Goal: Task Accomplishment & Management: Manage account settings

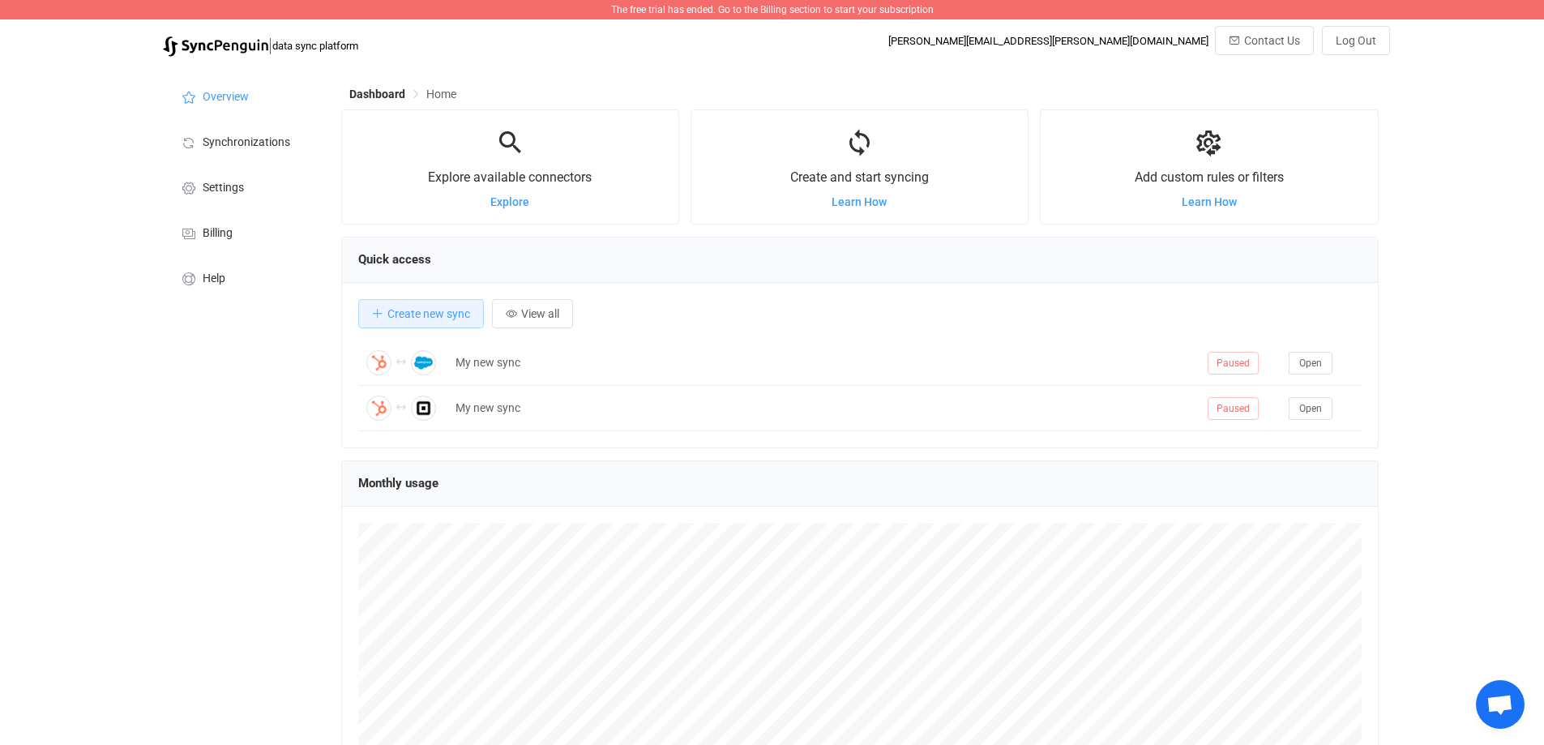
scroll to position [314, 1037]
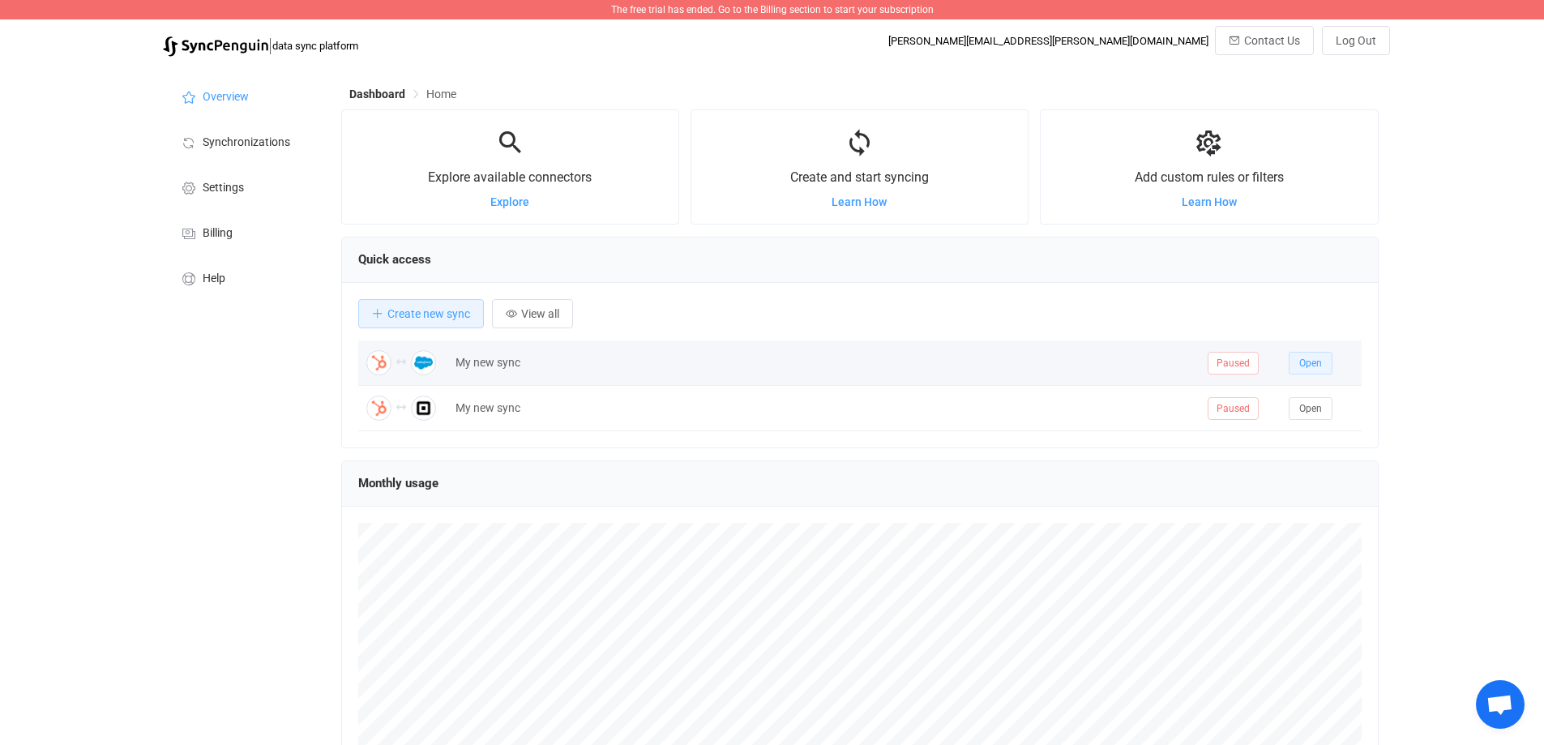
click at [1315, 369] on span "Open" at bounding box center [1310, 362] width 23 height 11
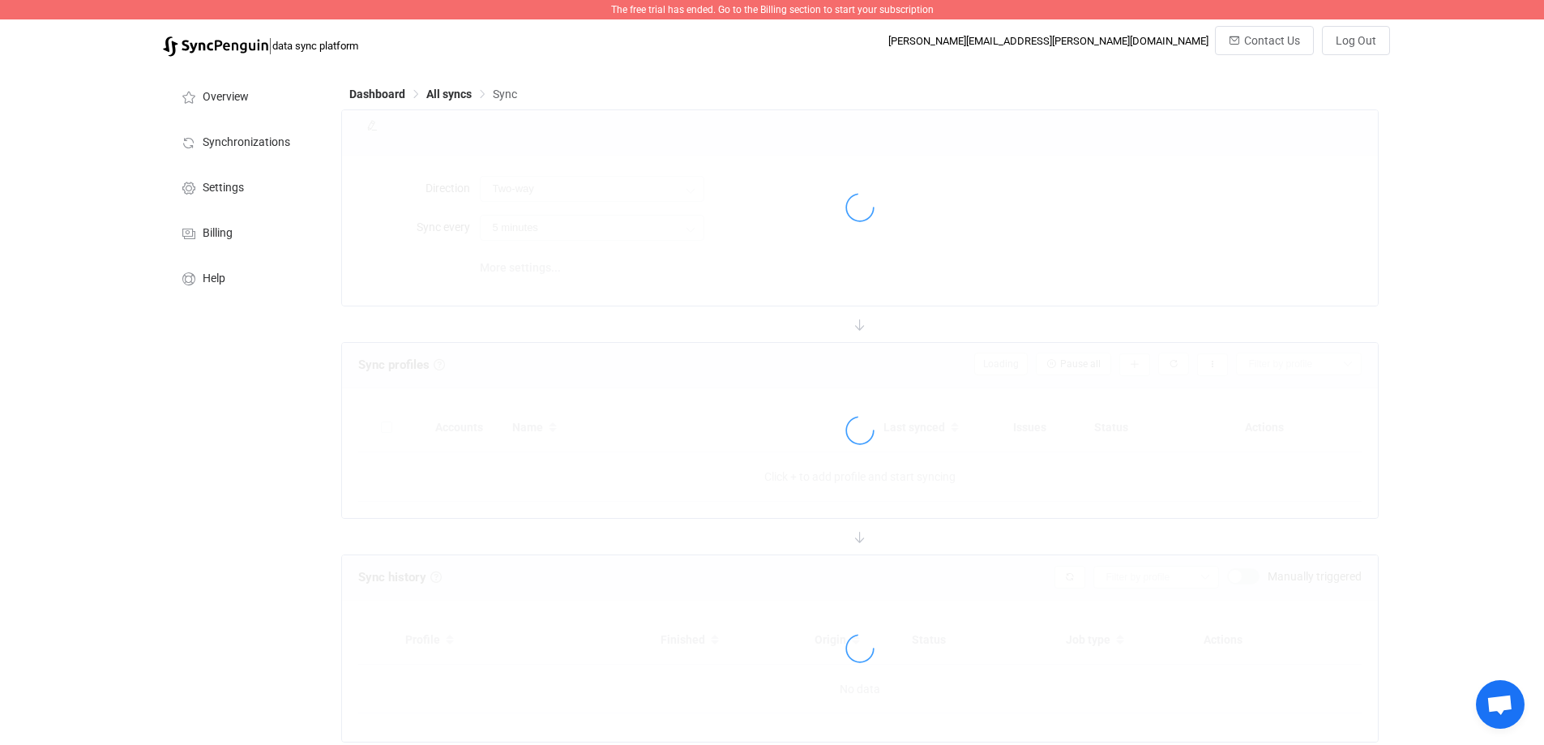
type input "10 minutes"
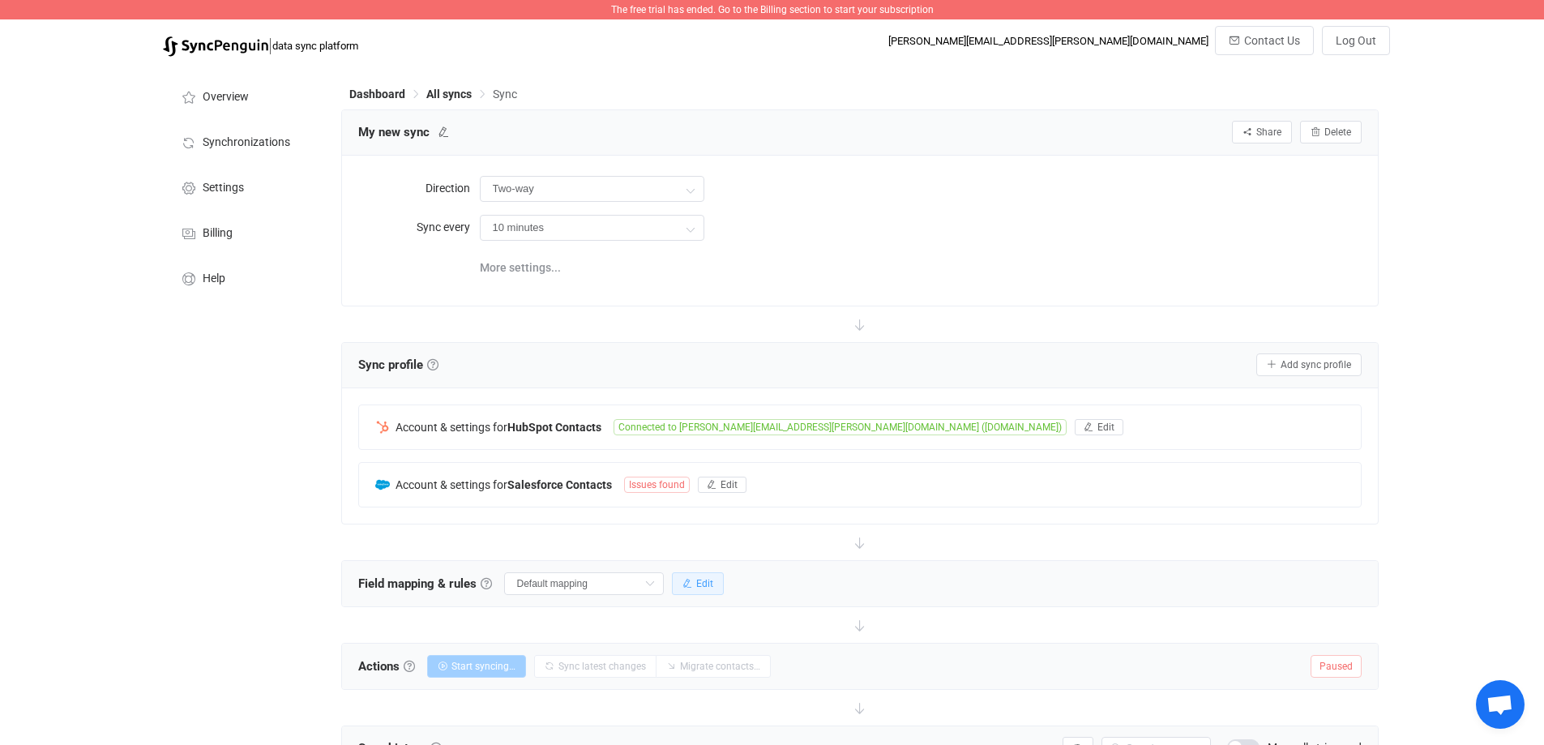
click at [701, 585] on span "Edit" at bounding box center [704, 583] width 17 height 11
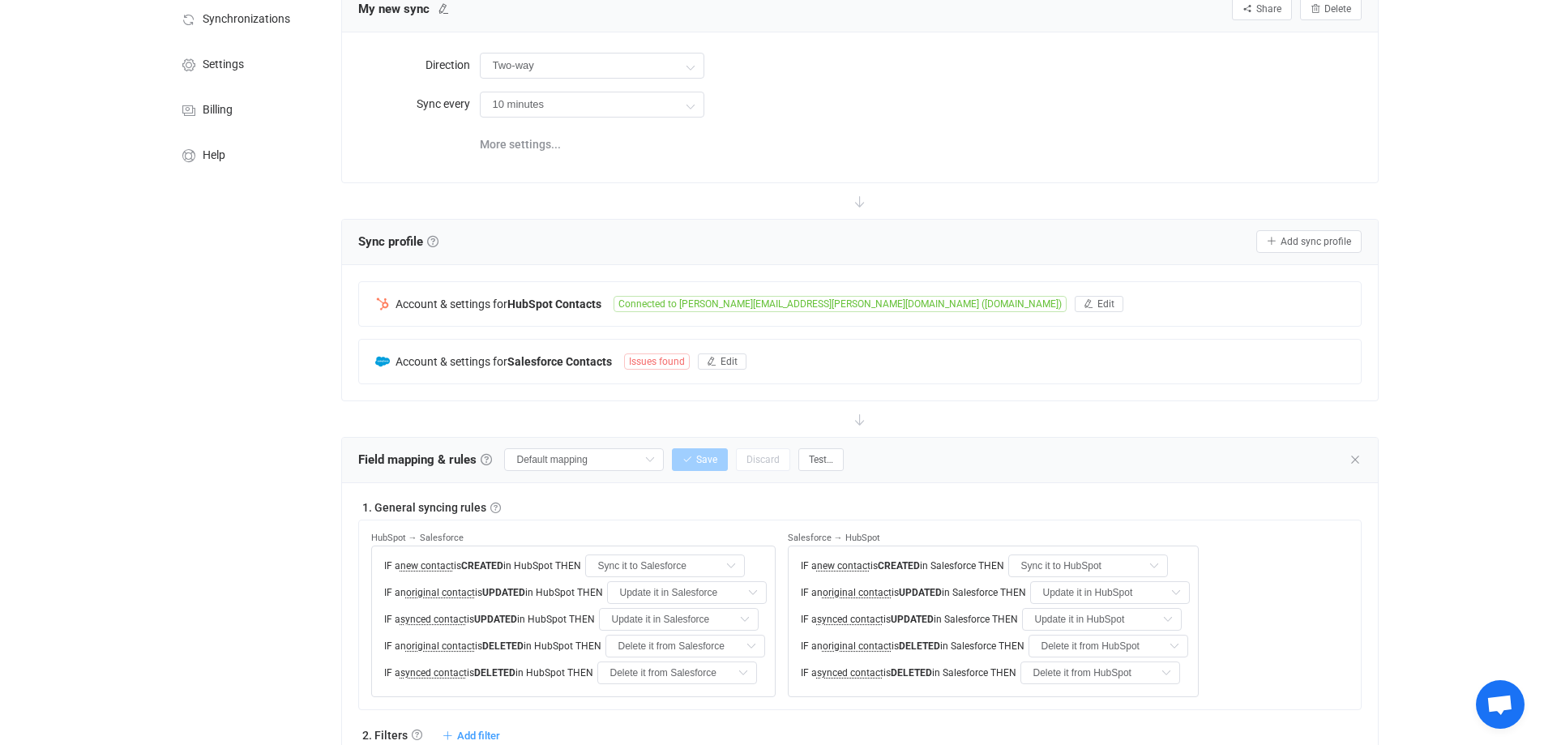
scroll to position [162, 0]
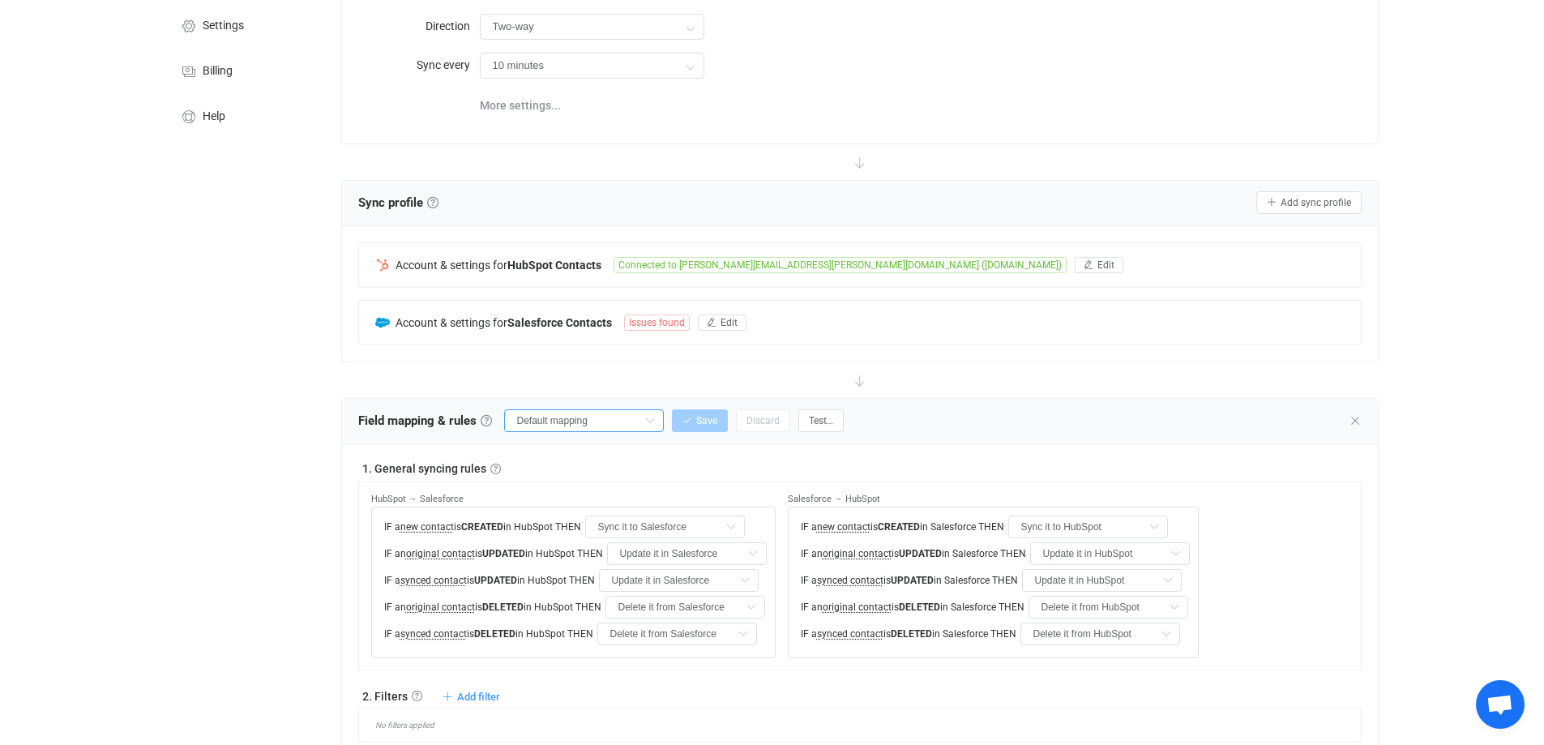
click at [613, 421] on input "Default mapping" at bounding box center [584, 420] width 160 height 23
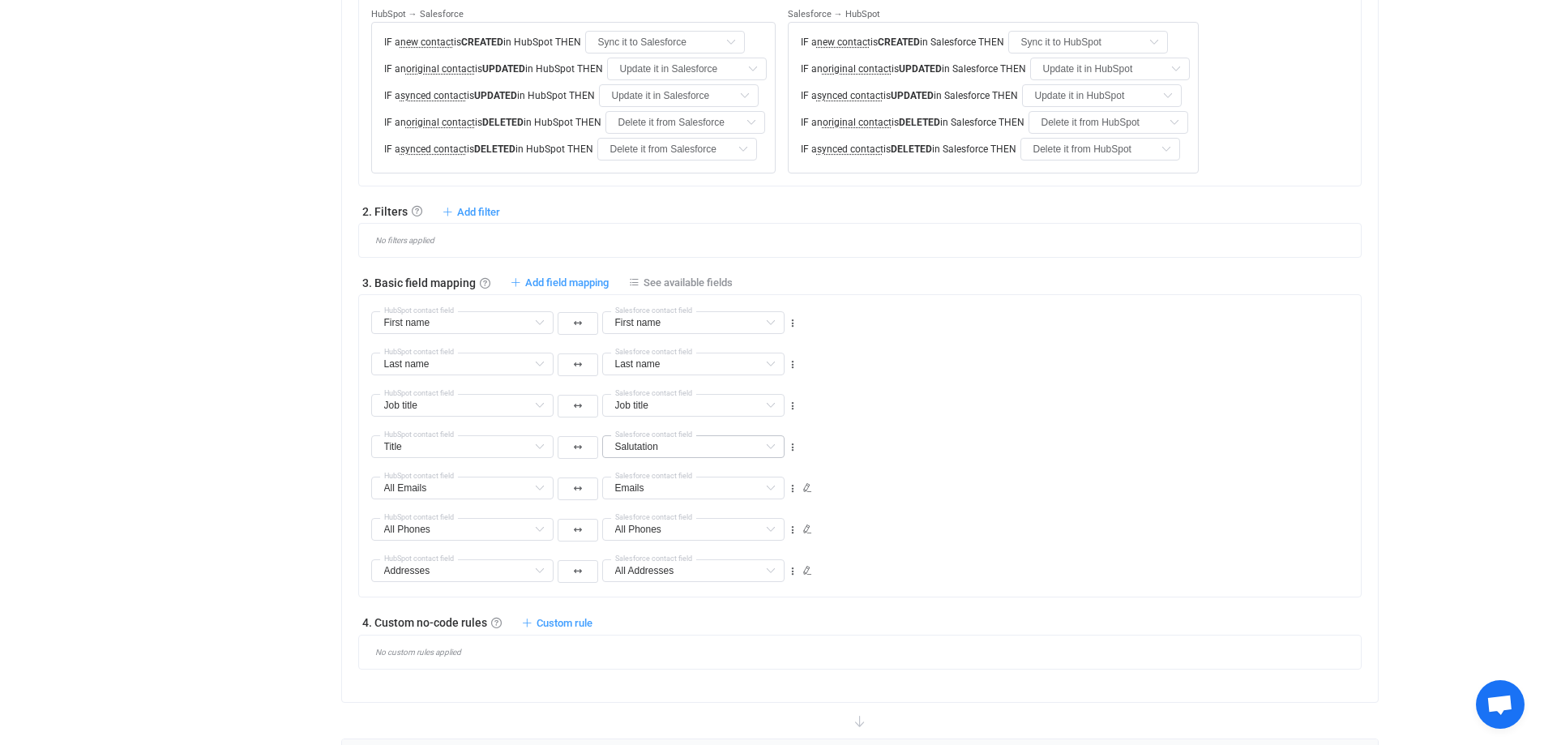
scroll to position [648, 0]
click at [807, 569] on icon at bounding box center [807, 569] width 10 height 10
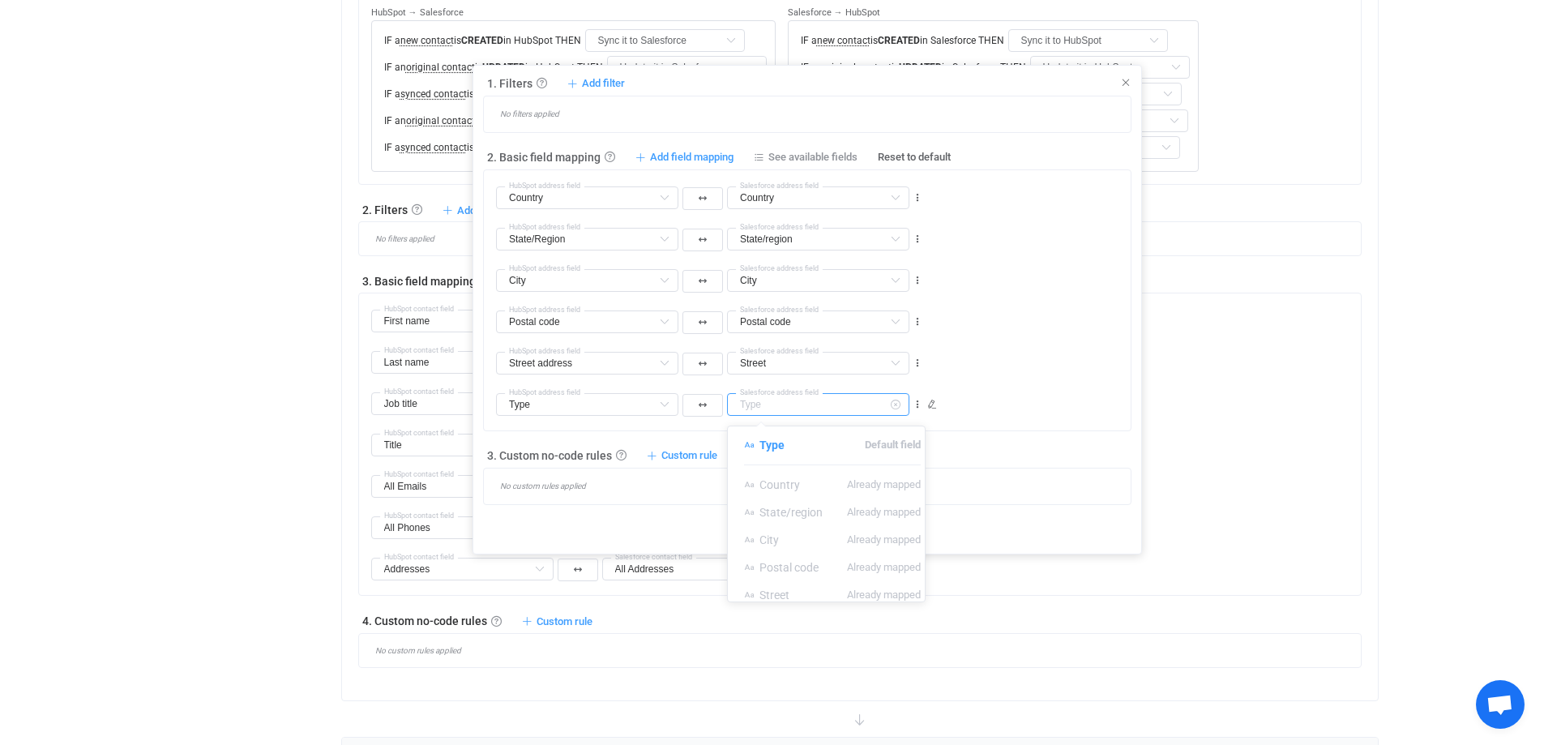
click at [788, 404] on input "text" at bounding box center [818, 404] width 182 height 23
type input "Type"
click at [1123, 81] on icon at bounding box center [1125, 82] width 11 height 11
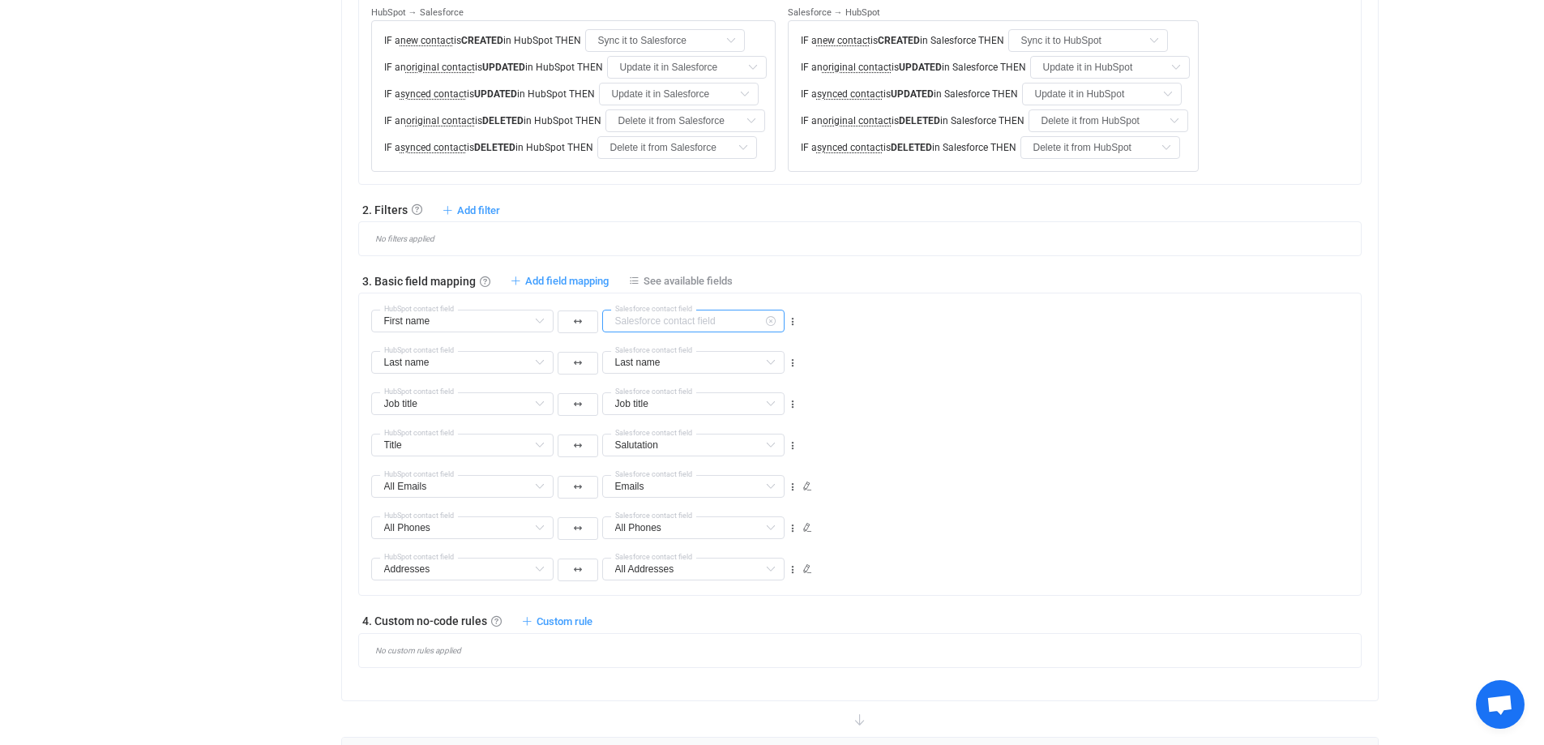
click at [754, 322] on input "text" at bounding box center [693, 321] width 182 height 23
click at [712, 440] on li "Other Phones Already mapped" at bounding box center [757, 435] width 309 height 28
click at [703, 464] on span "Assistant Phones" at bounding box center [679, 462] width 88 height 13
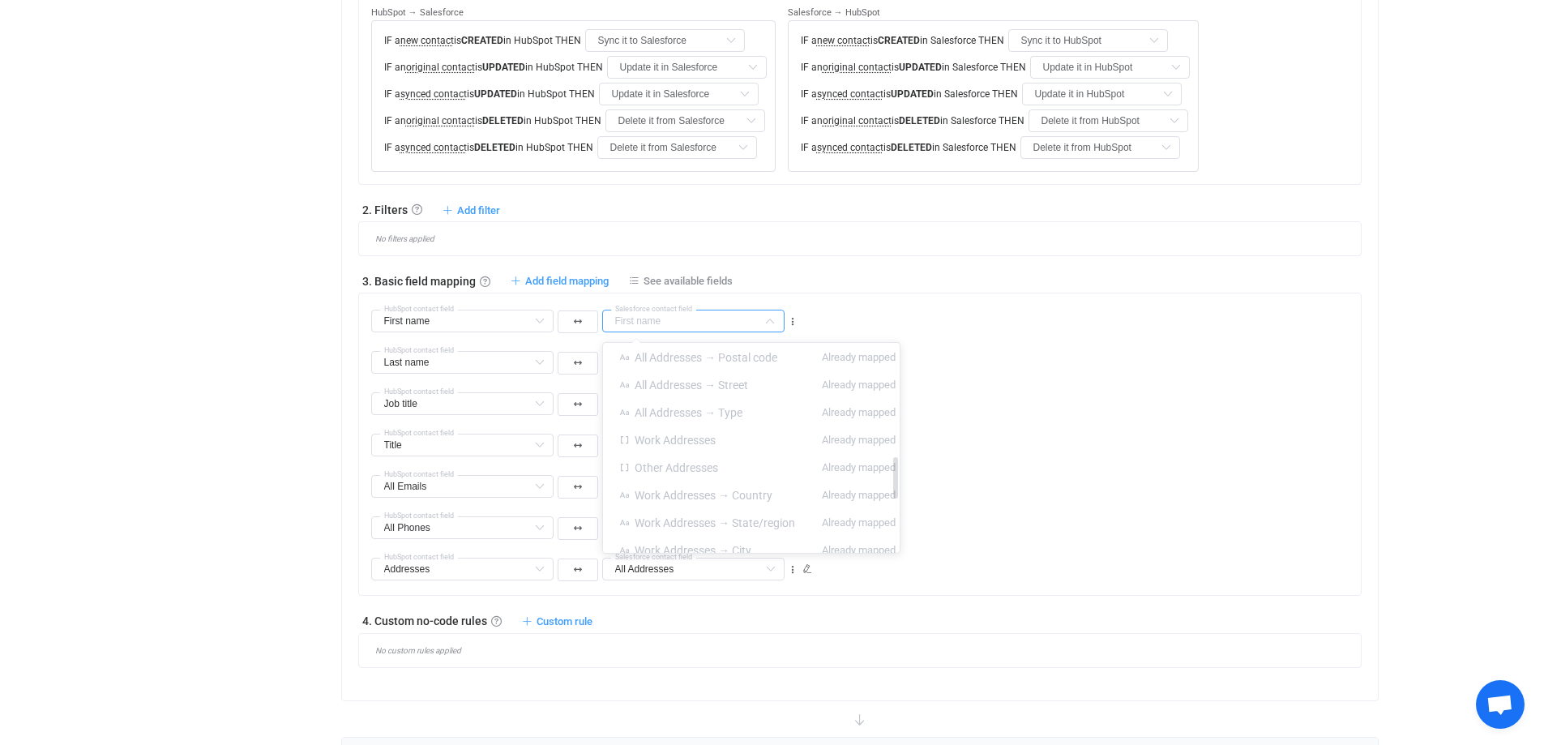
click at [671, 461] on span "Other Addresses" at bounding box center [676, 467] width 83 height 13
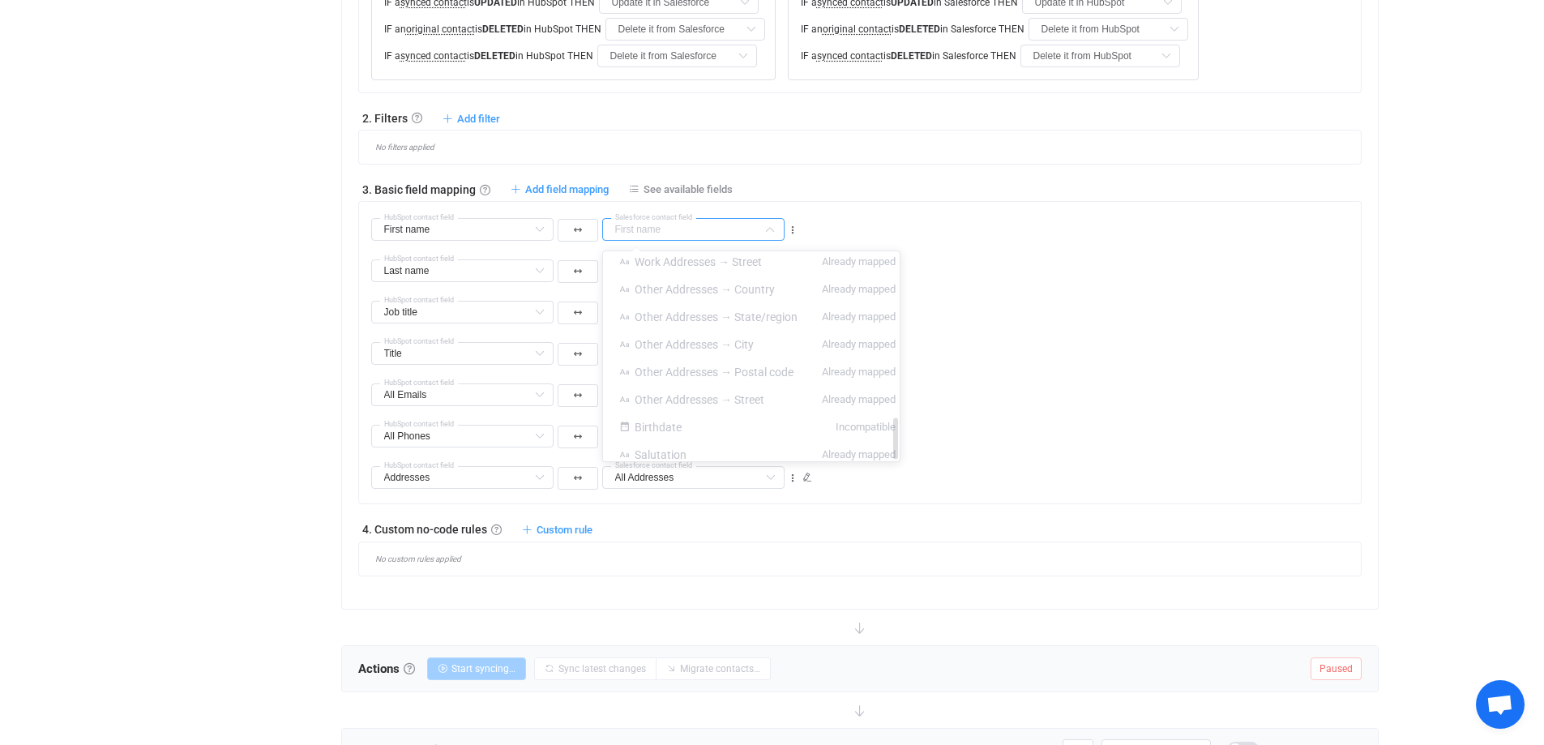
scroll to position [810, 0]
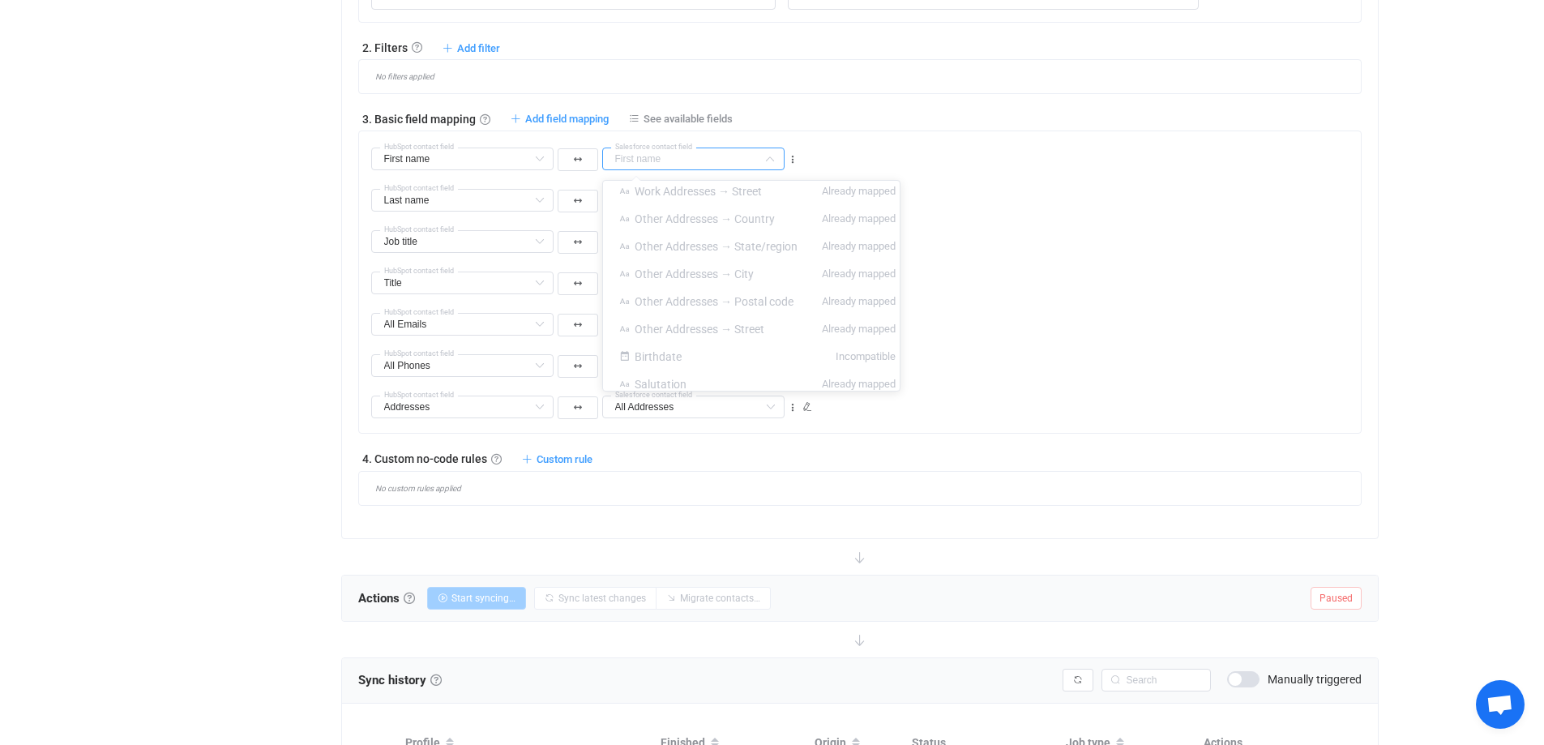
click at [224, 374] on div "Overview Synchronizations Settings Billing Help" at bounding box center [244, 75] width 178 height 1643
type input "First name"
click at [810, 408] on icon at bounding box center [807, 407] width 10 height 10
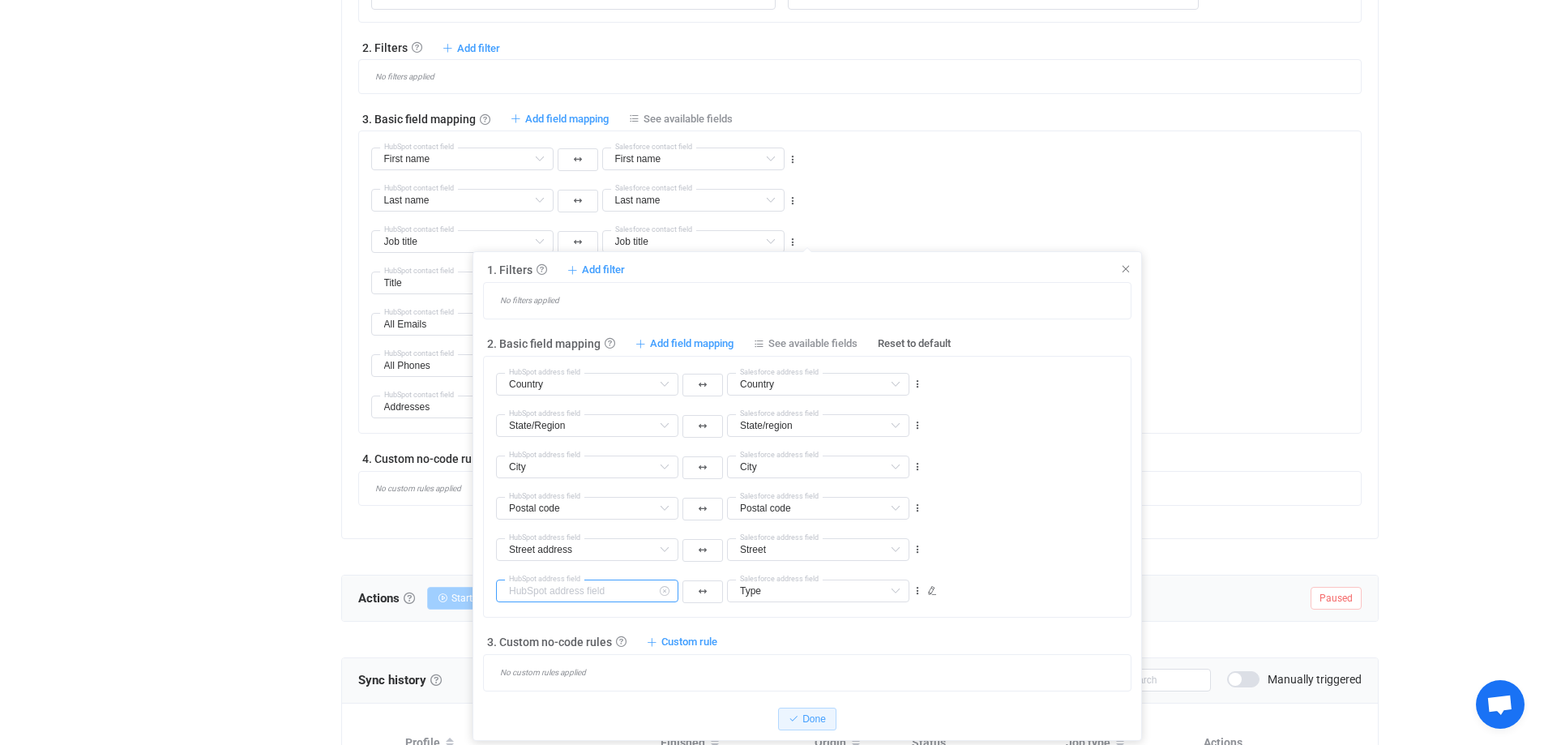
click at [622, 588] on input "text" at bounding box center [587, 590] width 182 height 23
click at [622, 589] on input "text" at bounding box center [587, 590] width 182 height 23
type input "Type"
click at [859, 592] on input "text" at bounding box center [818, 590] width 182 height 23
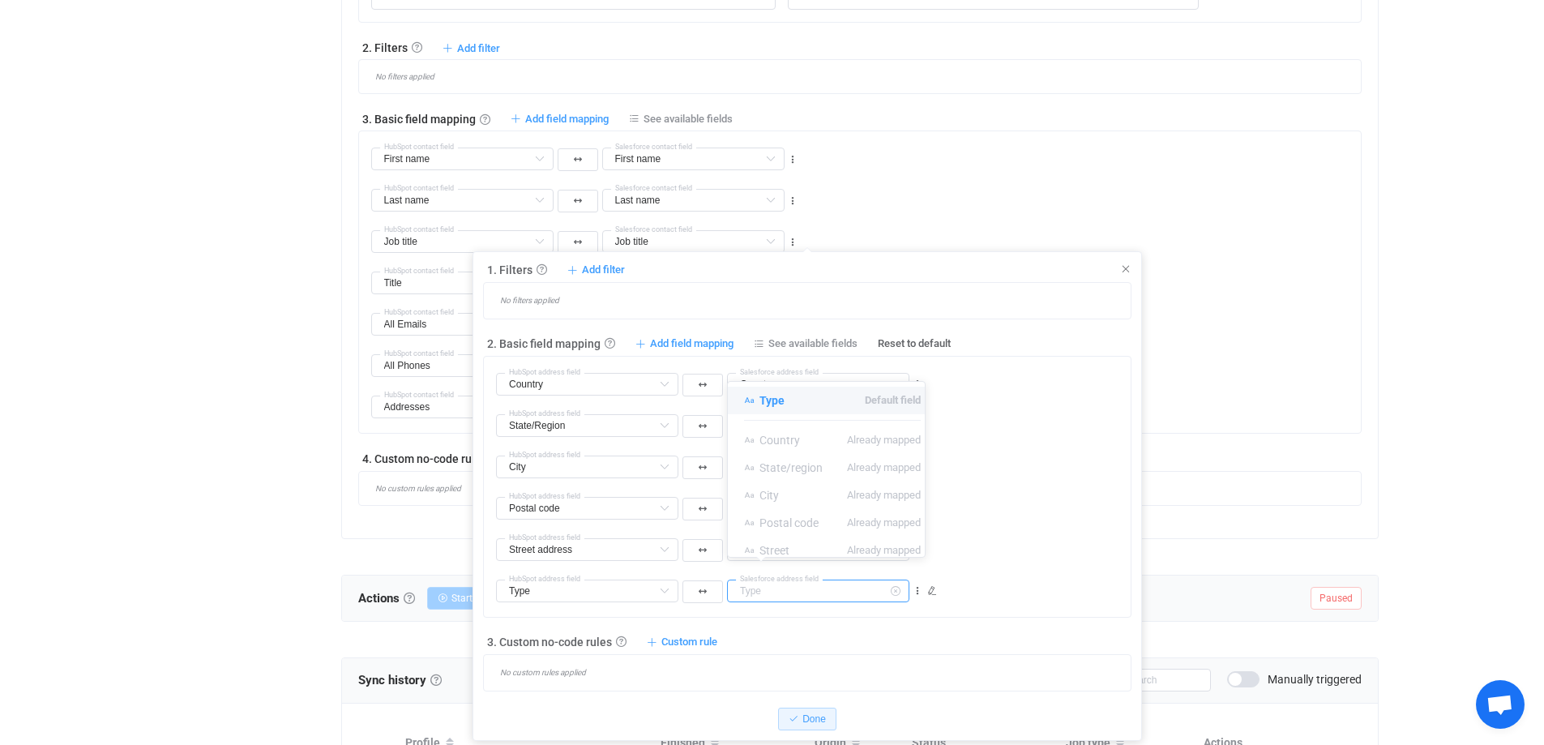
type input "Type"
click at [819, 537] on span "Salesforce address field" at bounding box center [779, 537] width 87 height 7
click at [825, 549] on input "text" at bounding box center [818, 549] width 182 height 23
type input "Street"
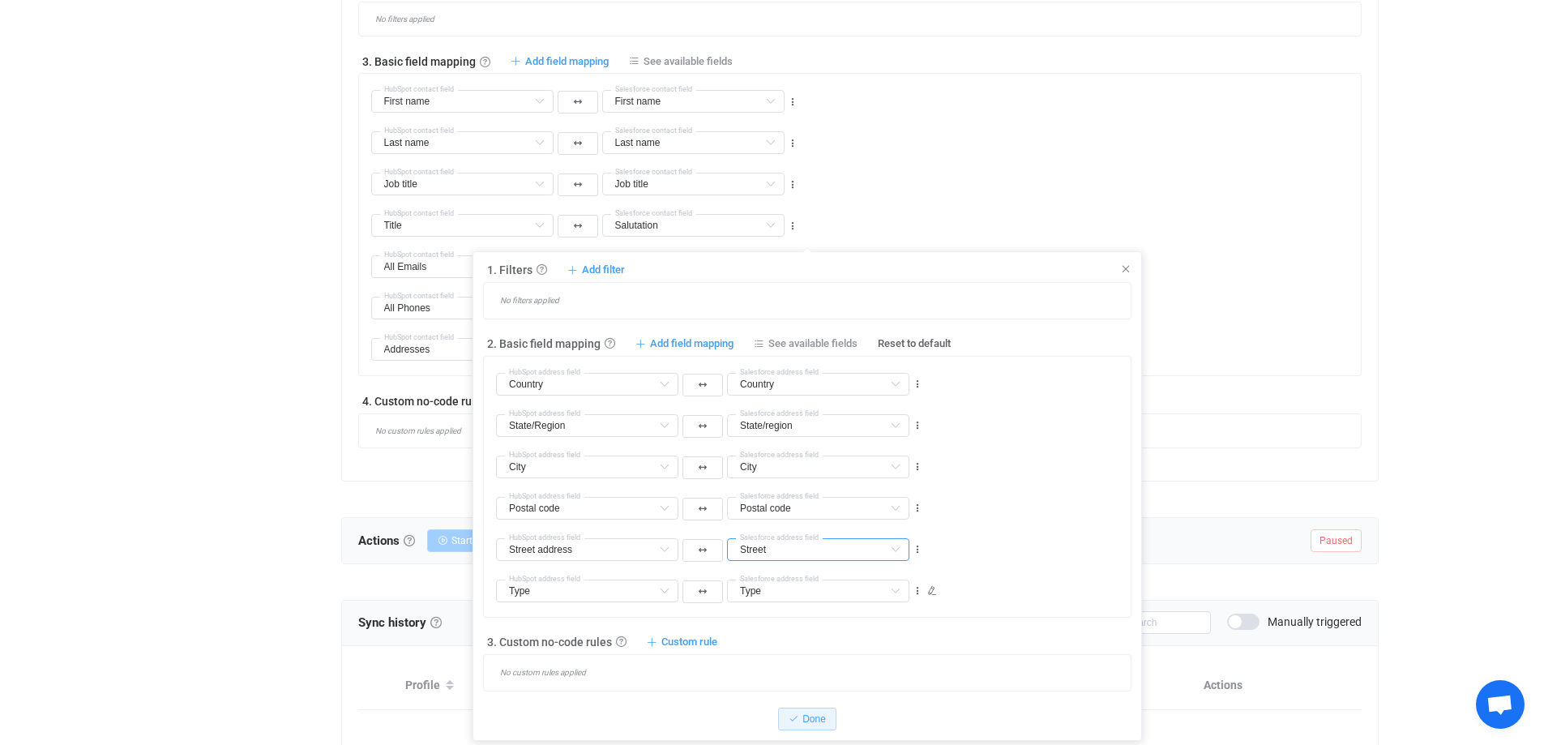
scroll to position [964, 0]
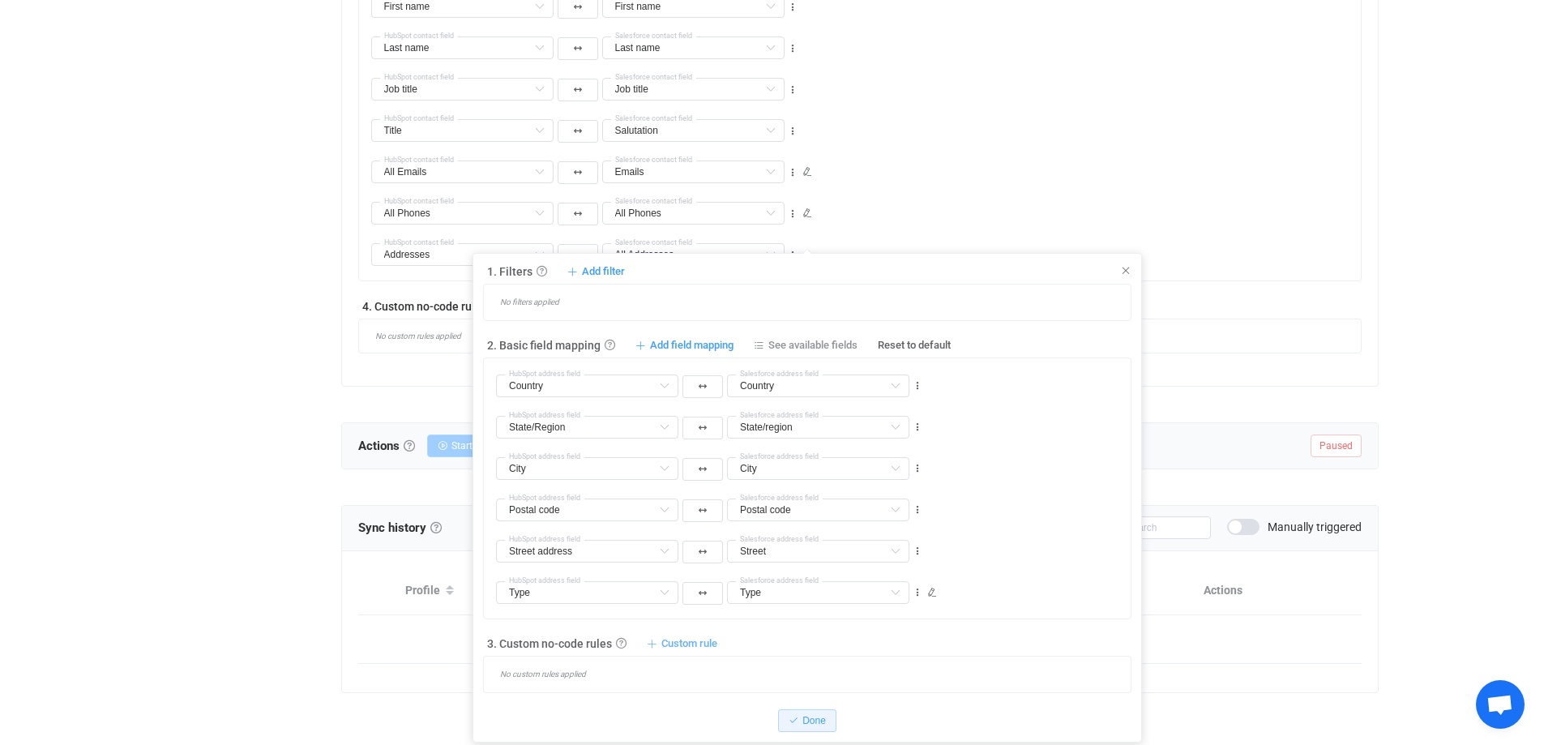
click at [685, 637] on span "Custom rule" at bounding box center [689, 643] width 56 height 15
click at [833, 669] on div "No custom rules applied" at bounding box center [813, 674] width 635 height 11
click at [818, 334] on div "1. Filters Filters Control what data is synced by adding inclusion or exclusion…" at bounding box center [807, 478] width 648 height 430
click at [1120, 262] on div "1. Filters Filters Control what data is synced by adding inclusion or exclusion…" at bounding box center [806, 497] width 669 height 489
click at [1124, 267] on icon at bounding box center [1125, 270] width 11 height 11
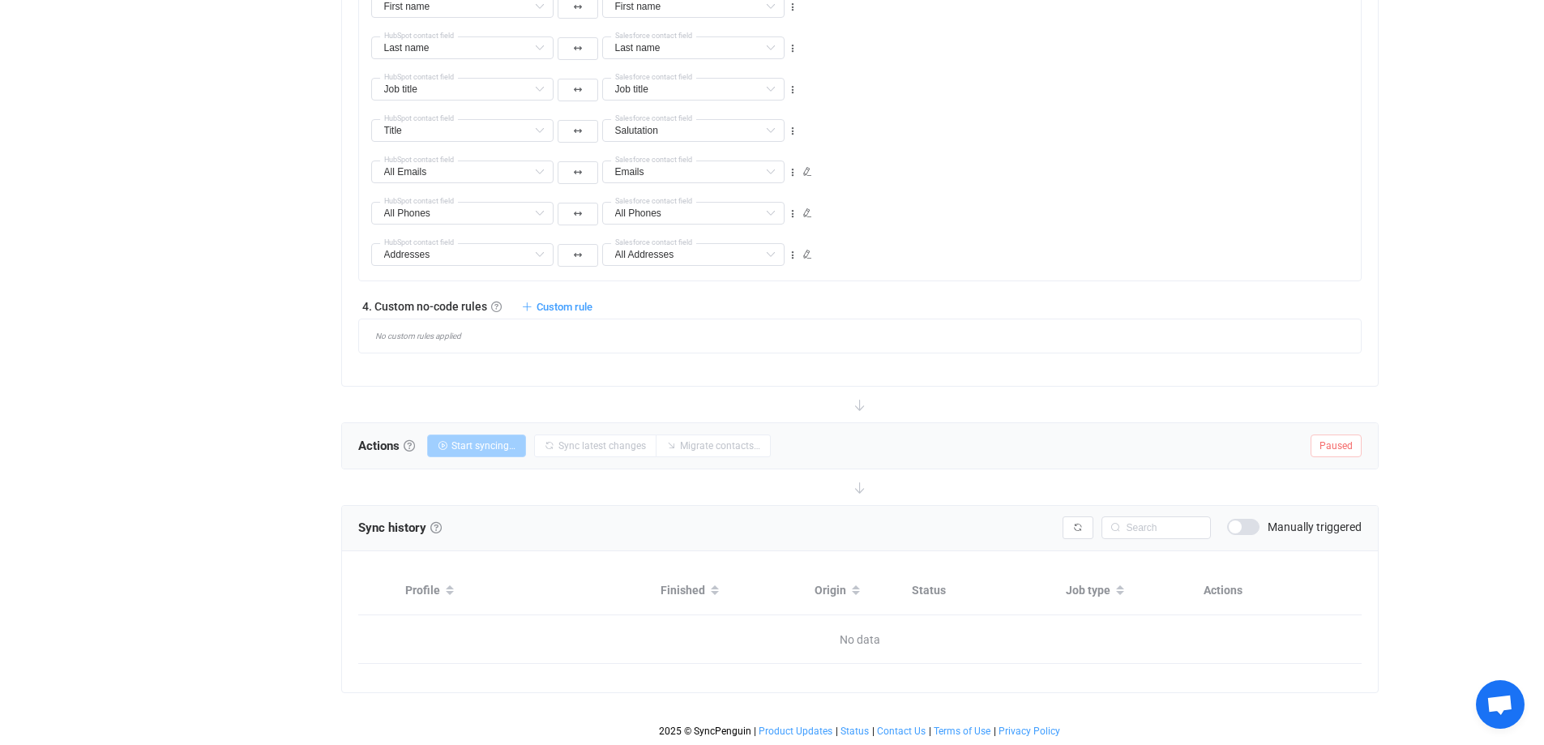
click at [1066, 216] on div "All Phones Company Default field Website Default field All Phones Default field…" at bounding box center [865, 206] width 989 height 41
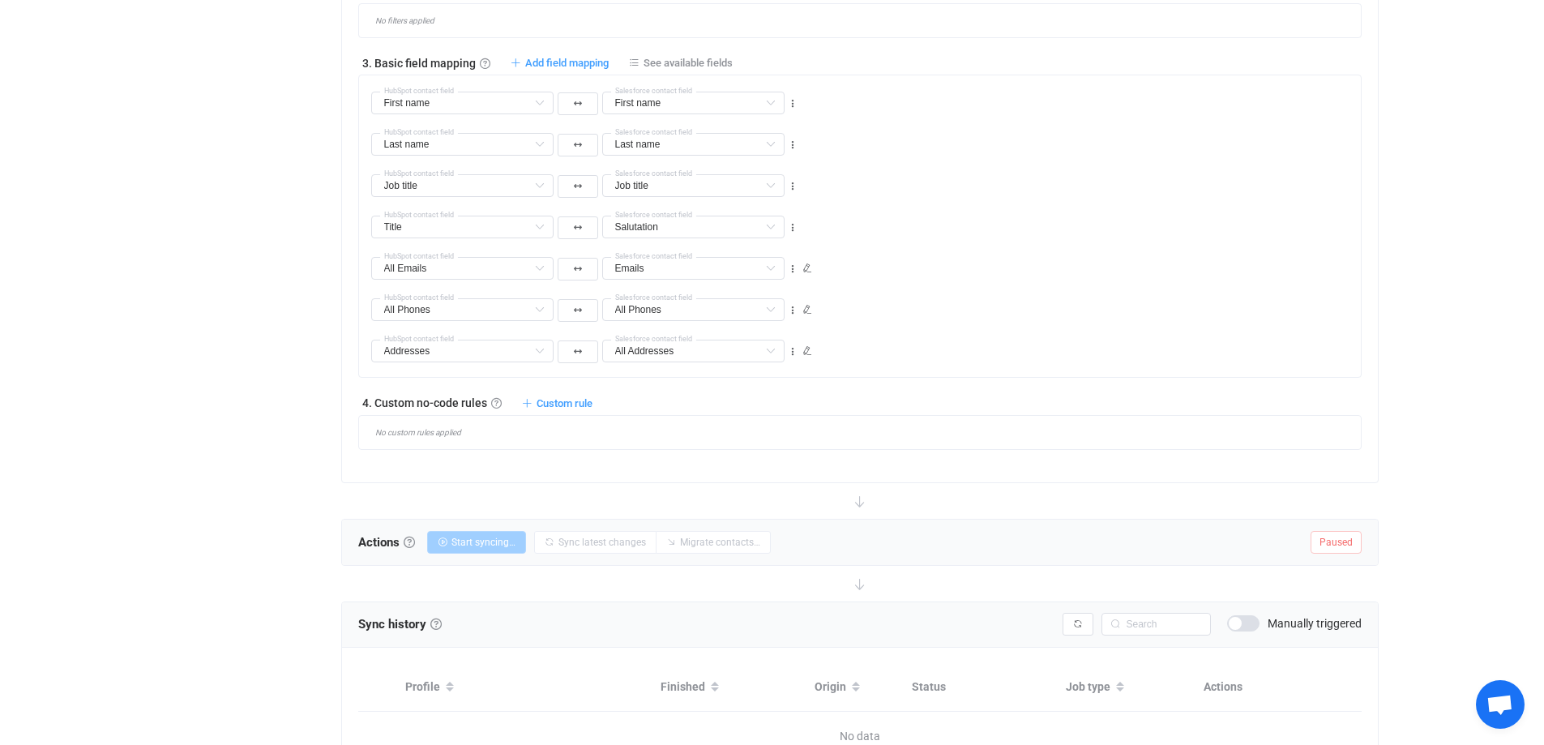
scroll to position [640, 0]
